Goal: Information Seeking & Learning: Learn about a topic

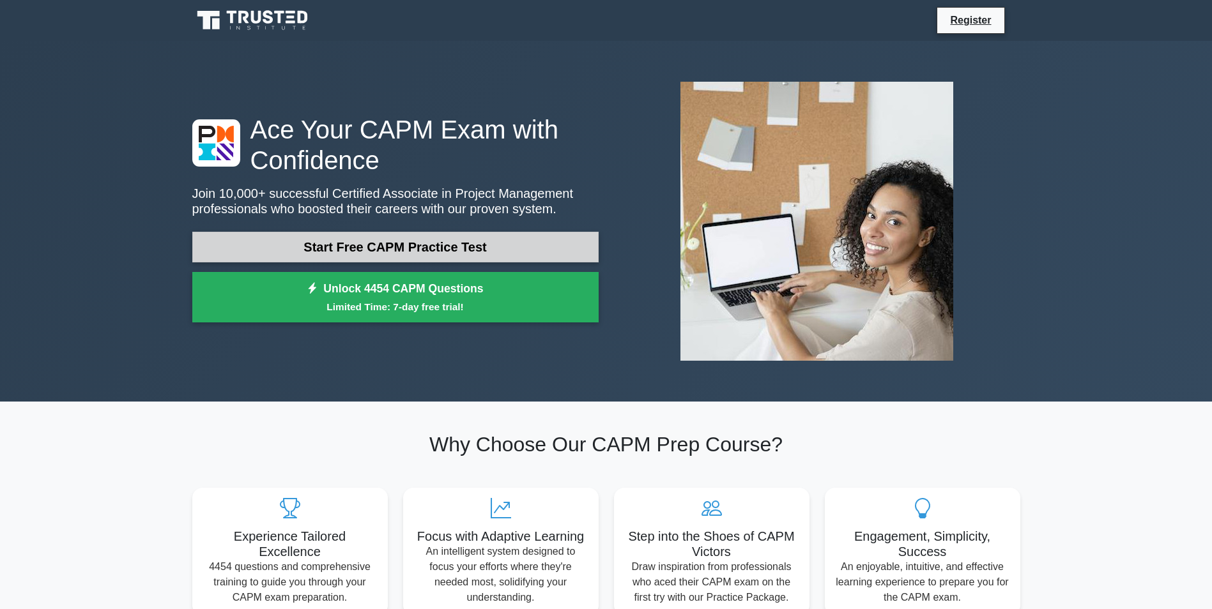
click at [461, 248] on link "Start Free CAPM Practice Test" at bounding box center [395, 247] width 406 height 31
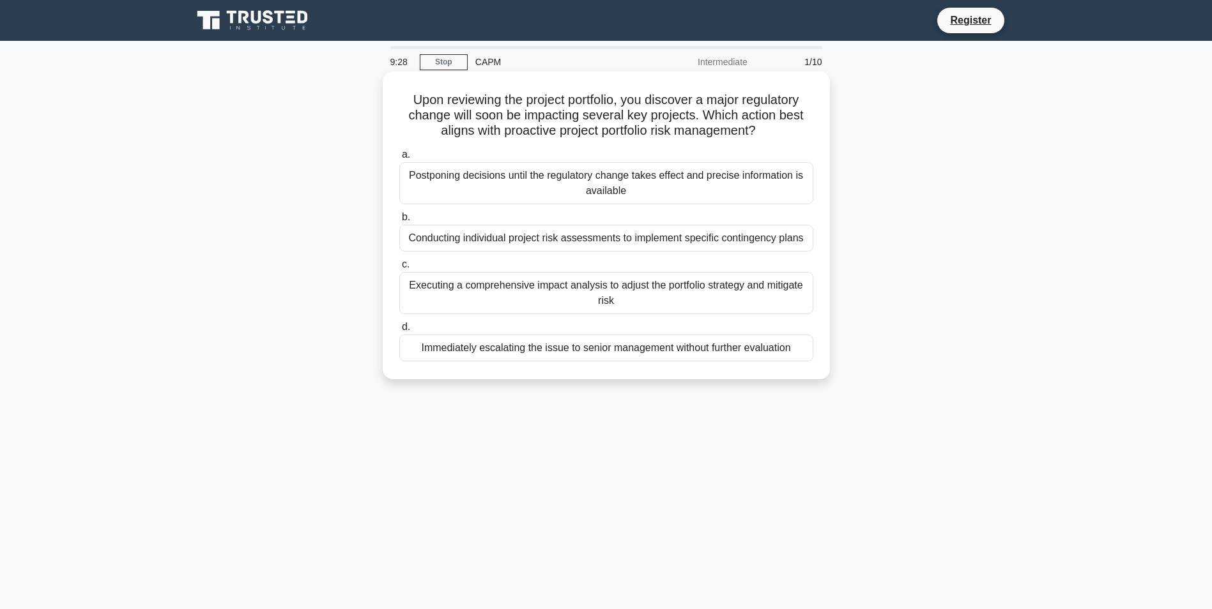
click at [566, 314] on div "Executing a comprehensive impact analysis to adjust the portfolio strategy and …" at bounding box center [606, 293] width 414 height 42
click at [399, 269] on input "c. Executing a comprehensive impact analysis to adjust the portfolio strategy a…" at bounding box center [399, 265] width 0 height 8
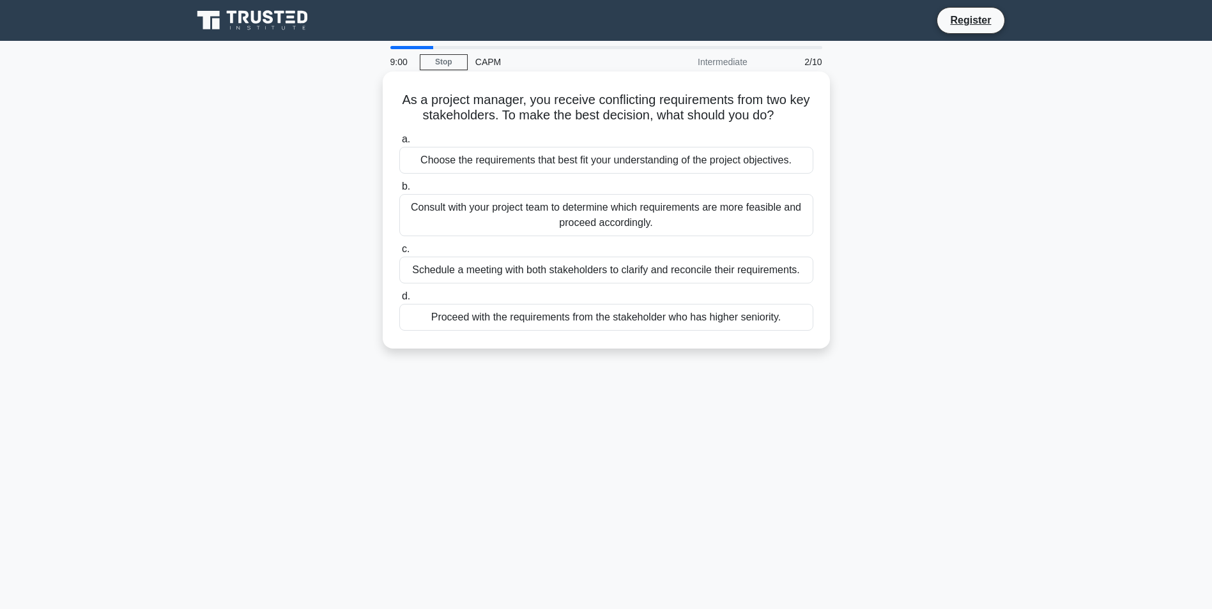
click at [519, 284] on div "Schedule a meeting with both stakeholders to clarify and reconcile their requir…" at bounding box center [606, 270] width 414 height 27
click at [399, 254] on input "c. Schedule a meeting with both stakeholders to clarify and reconcile their req…" at bounding box center [399, 249] width 0 height 8
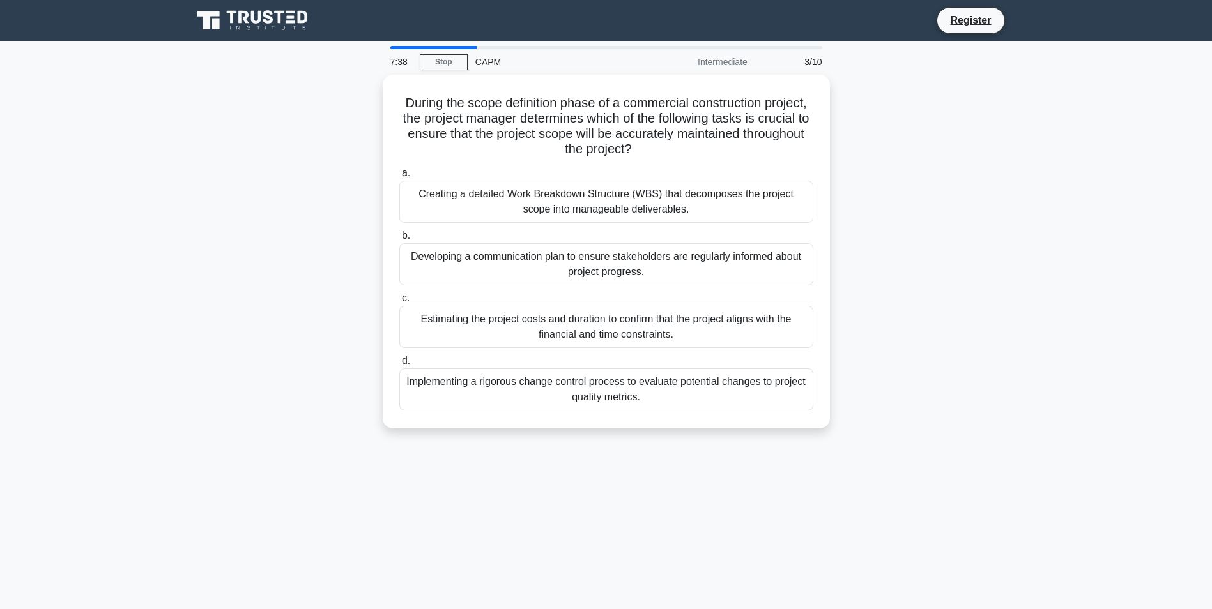
click at [969, 468] on div "7:38 Stop CAPM Intermediate 3/10 During the scope definition phase of a commerc…" at bounding box center [606, 365] width 843 height 639
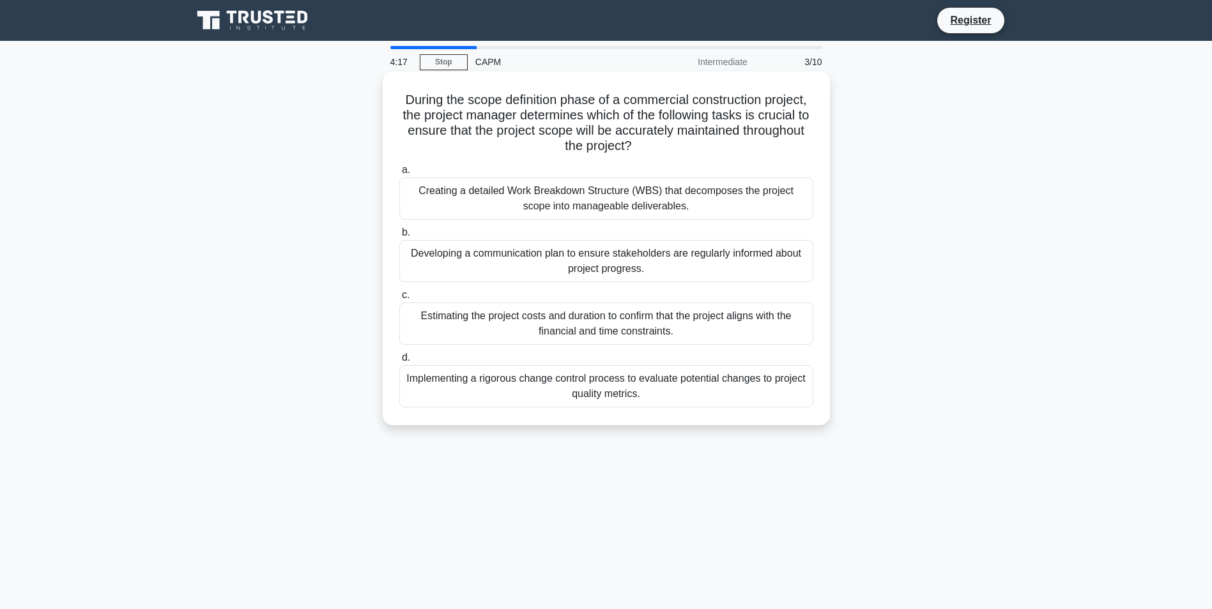
click at [455, 193] on div "Creating a detailed Work Breakdown Structure (WBS) that decomposes the project …" at bounding box center [606, 199] width 414 height 42
click at [399, 174] on input "a. Creating a detailed Work Breakdown Structure (WBS) that decomposes the proje…" at bounding box center [399, 170] width 0 height 8
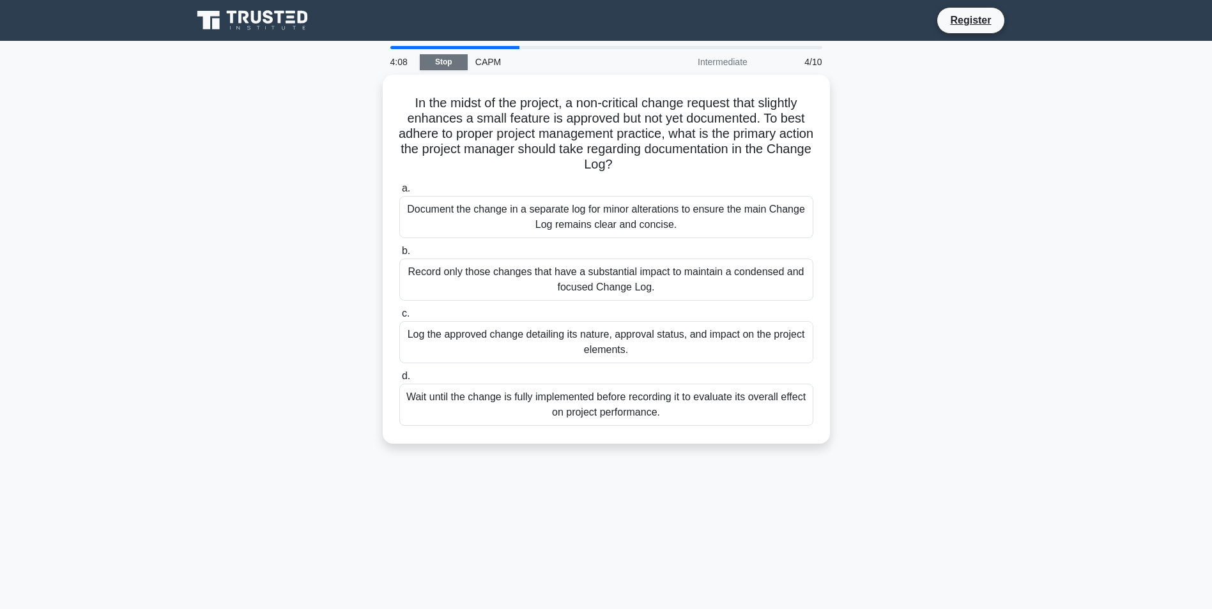
click at [458, 62] on link "Stop" at bounding box center [444, 62] width 48 height 16
